Goal: Task Accomplishment & Management: Use online tool/utility

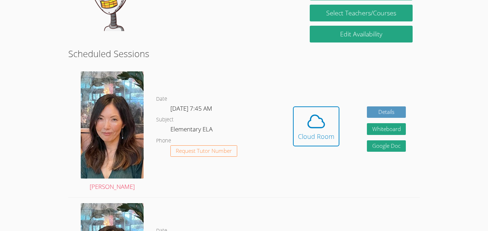
scroll to position [157, 0]
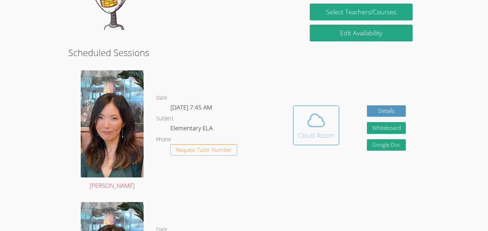
click at [307, 126] on icon at bounding box center [316, 120] width 20 height 20
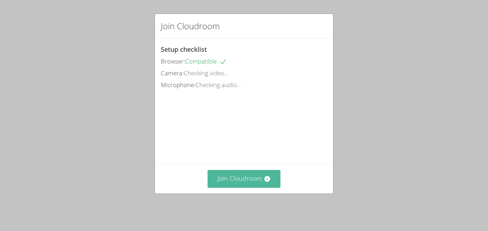
click at [229, 183] on button "Join Cloudroom" at bounding box center [244, 179] width 73 height 18
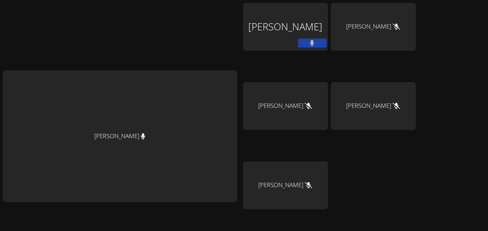
click at [319, 45] on button at bounding box center [312, 43] width 29 height 9
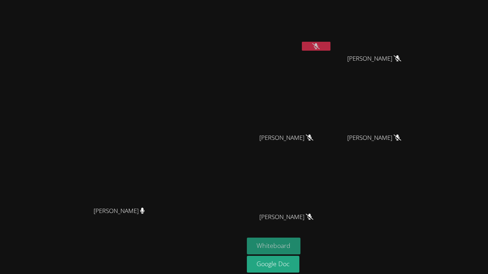
click at [301, 231] on button "Whiteboard" at bounding box center [274, 246] width 54 height 17
click at [330, 45] on button at bounding box center [316, 46] width 29 height 9
click at [330, 46] on button at bounding box center [316, 46] width 29 height 9
click at [330, 44] on button at bounding box center [316, 46] width 29 height 9
click at [330, 46] on button at bounding box center [316, 46] width 29 height 9
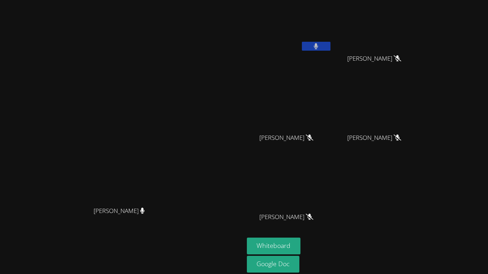
click at [330, 46] on button at bounding box center [316, 46] width 29 height 9
click at [330, 47] on button at bounding box center [316, 46] width 29 height 9
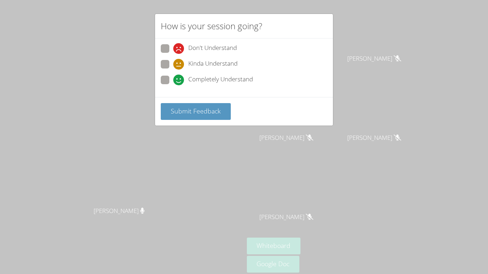
click at [190, 76] on span "Completely Understand" at bounding box center [220, 80] width 65 height 11
click at [179, 76] on input "Completely Understand" at bounding box center [176, 79] width 6 height 6
radio input "true"
click at [194, 110] on span "Submit Feedback" at bounding box center [196, 111] width 50 height 9
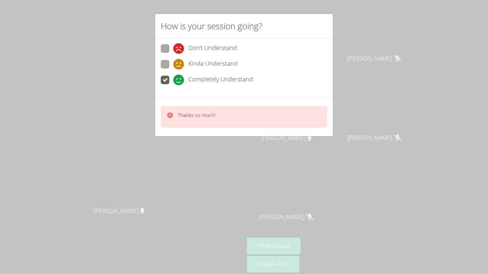
click at [364, 89] on div "How is your session going? Don't Understand Kinda Understand Completely Underst…" at bounding box center [244, 137] width 488 height 274
click at [374, 49] on div "How is your session going? Don't Understand Kinda Understand Completely Underst…" at bounding box center [244, 137] width 488 height 274
